Goal: Information Seeking & Learning: Understand process/instructions

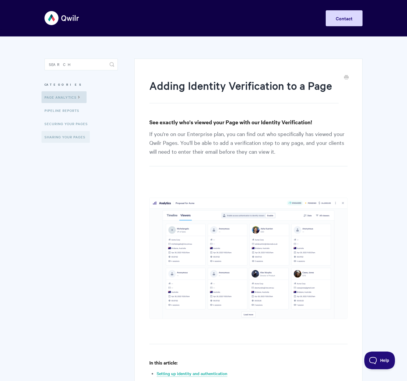
click at [71, 140] on link "Sharing Your Pages" at bounding box center [66, 137] width 48 height 12
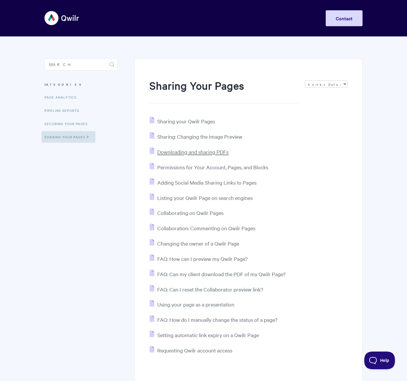
click at [219, 151] on span "Downloading and sharing PDFs" at bounding box center [192, 151] width 71 height 7
